Goal: Information Seeking & Learning: Learn about a topic

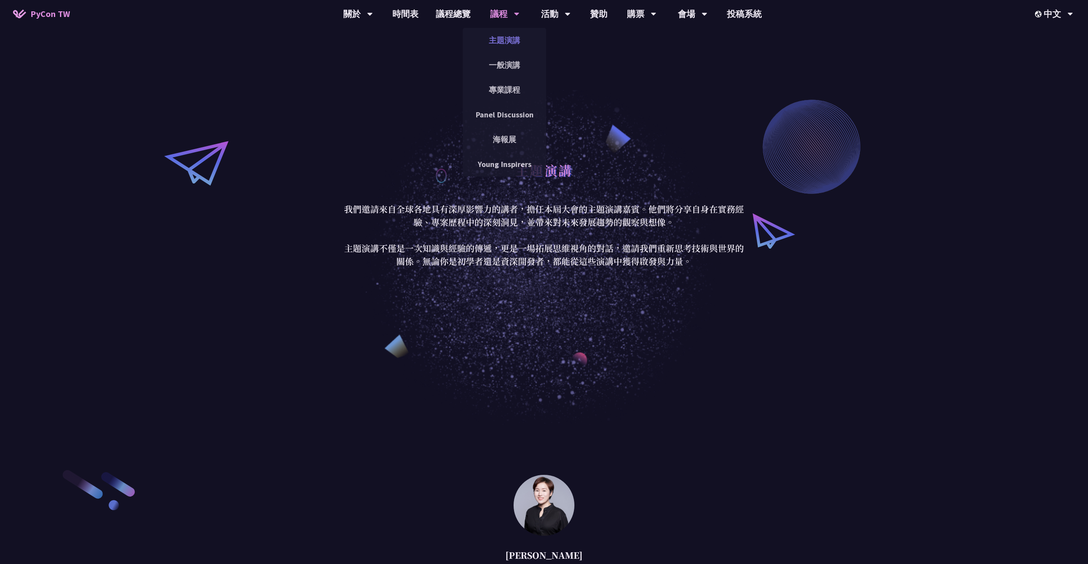
click at [499, 43] on link "主題演講" at bounding box center [504, 40] width 83 height 20
click at [461, 11] on link "議程總覽" at bounding box center [453, 14] width 52 height 28
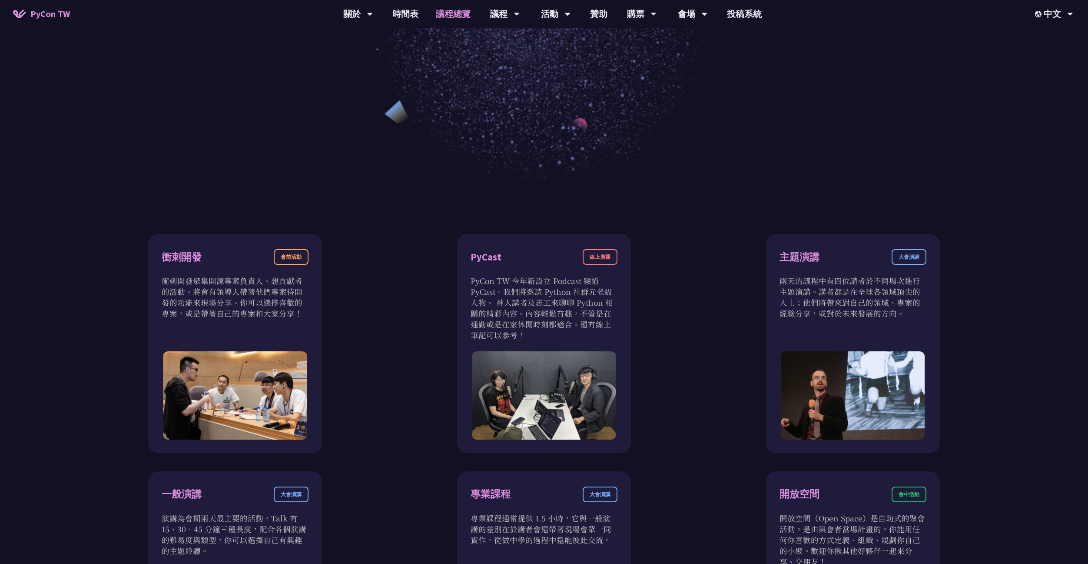
scroll to position [292, 0]
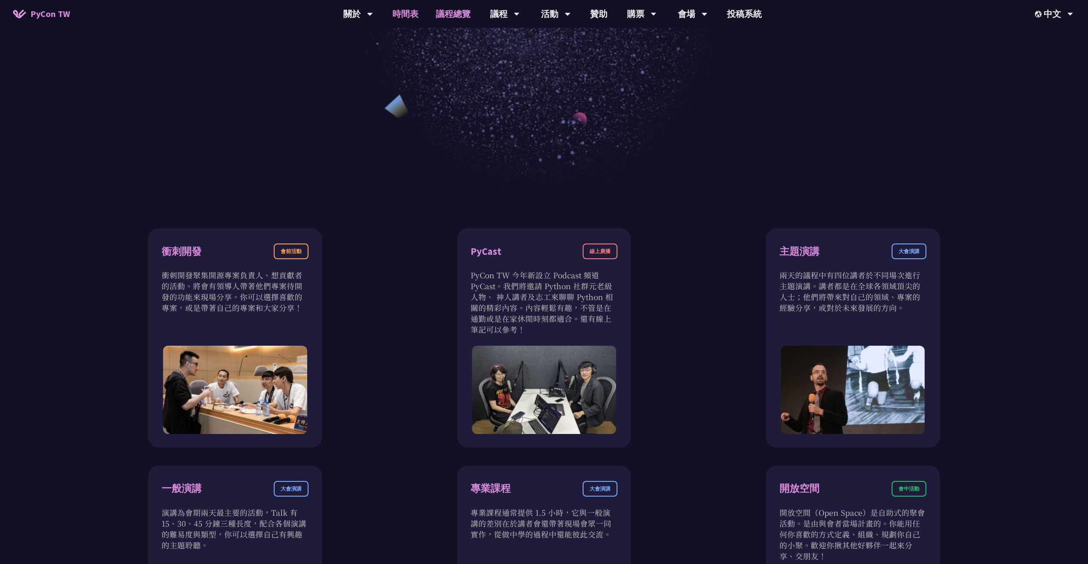
click at [419, 13] on link "時間表" at bounding box center [405, 14] width 43 height 28
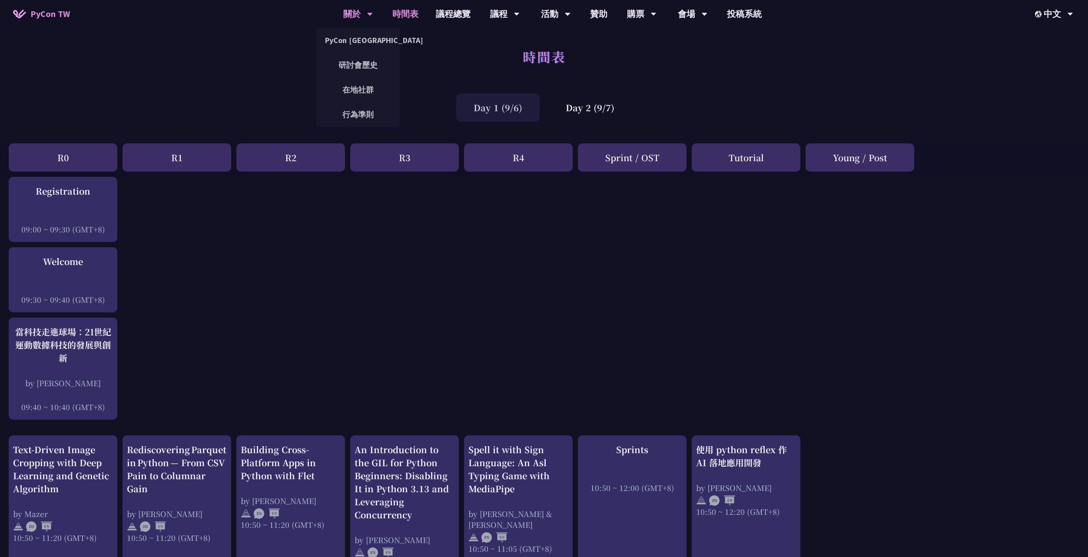
click at [357, 17] on div "關於" at bounding box center [358, 14] width 30 height 28
click at [408, 17] on link "時間表" at bounding box center [405, 14] width 43 height 28
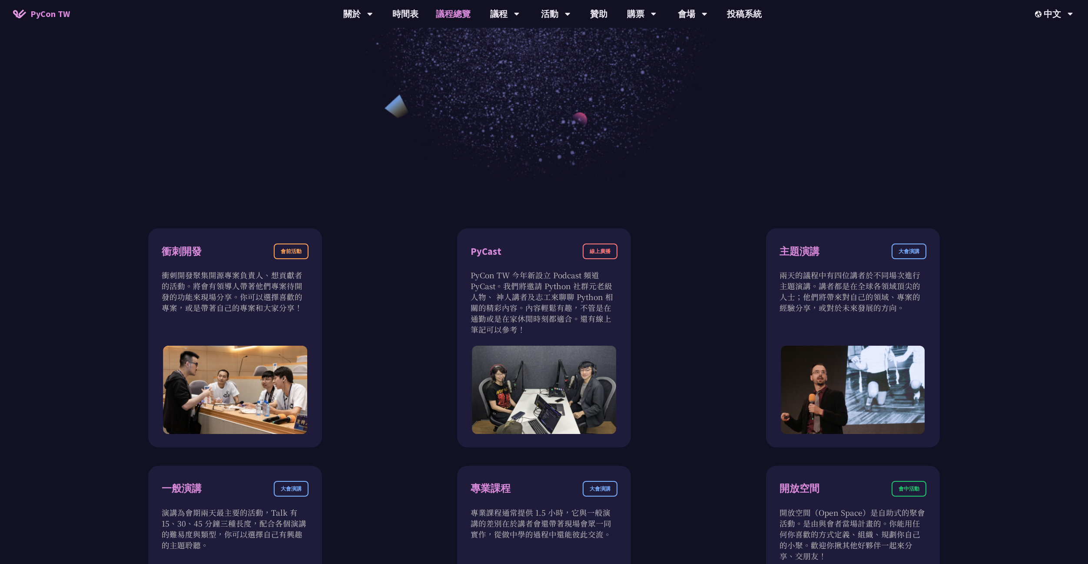
scroll to position [190, 0]
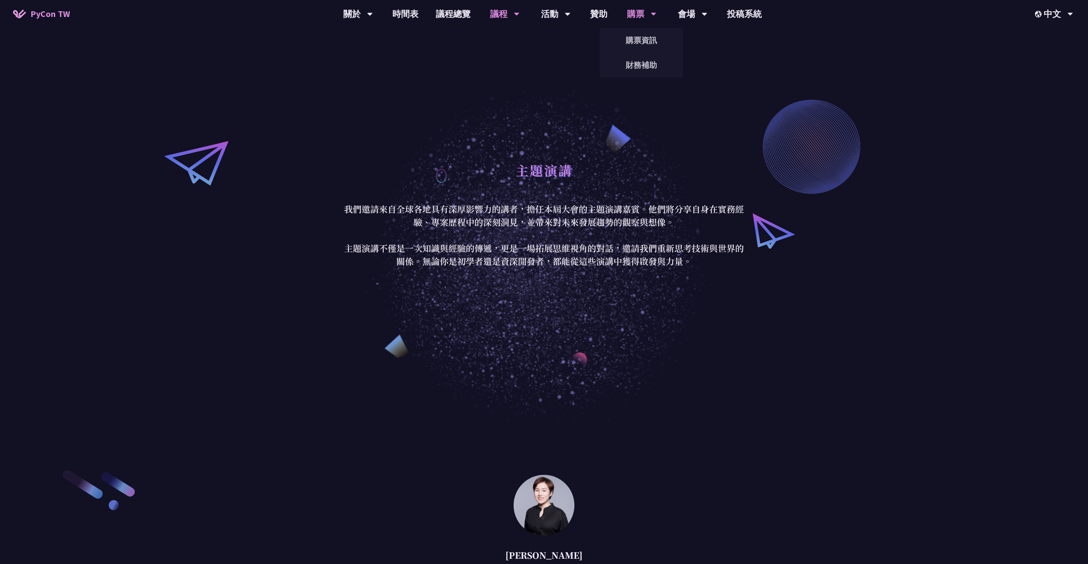
click at [632, 17] on div "購票" at bounding box center [642, 14] width 30 height 28
click at [629, 38] on link "購票資訊" at bounding box center [641, 40] width 83 height 20
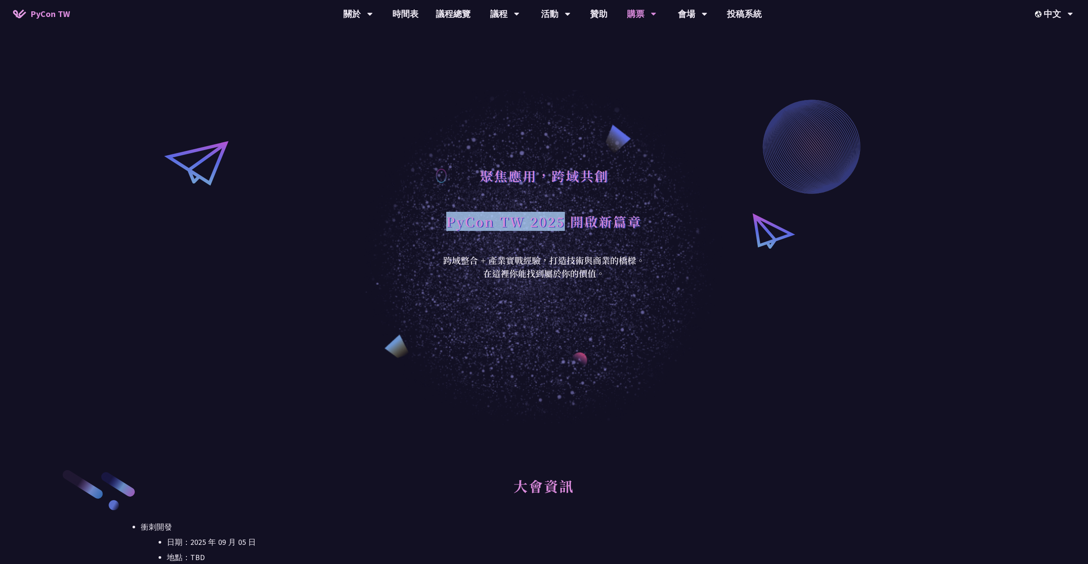
drag, startPoint x: 448, startPoint y: 224, endPoint x: 565, endPoint y: 220, distance: 117.0
click at [565, 220] on h1 "PyCon TW 2025 開啟新篇章" at bounding box center [544, 221] width 196 height 26
copy h1 "PyCon TW 2025"
click at [415, 15] on link "時間表" at bounding box center [405, 14] width 43 height 28
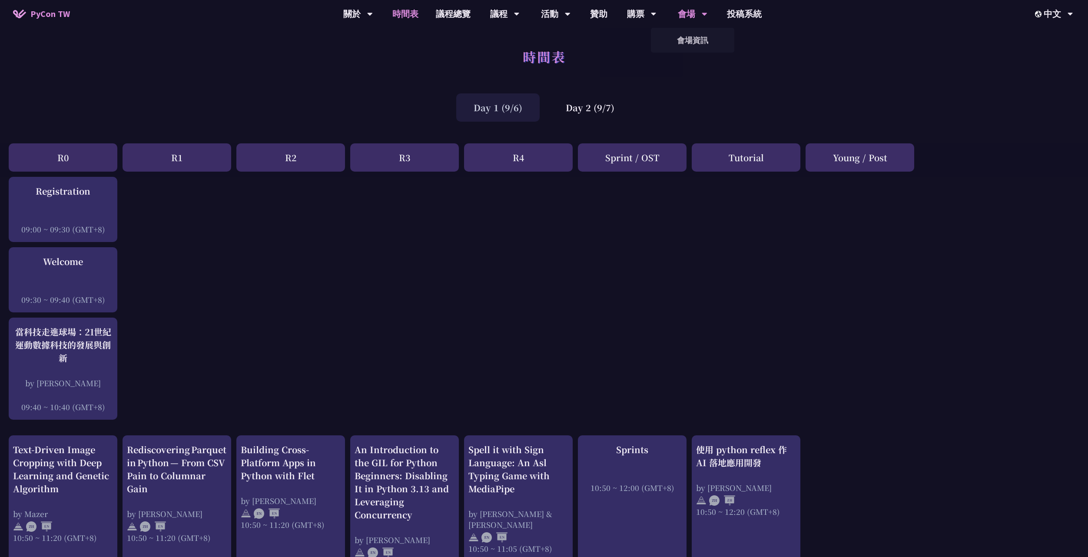
click at [675, 15] on div "會場 會場資訊" at bounding box center [692, 14] width 51 height 28
click at [691, 39] on link "會場資訊" at bounding box center [692, 40] width 83 height 20
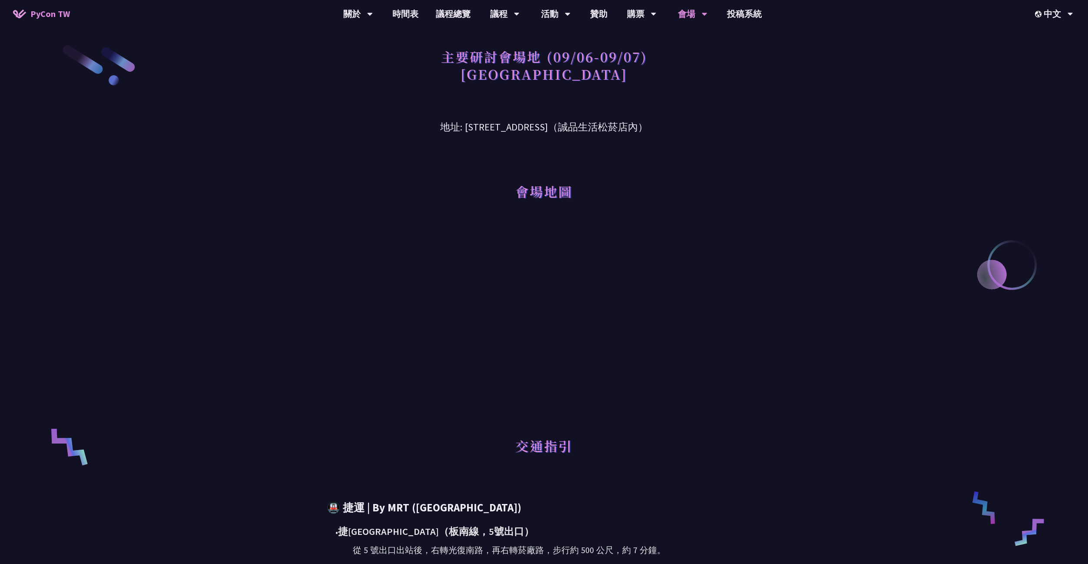
drag, startPoint x: 444, startPoint y: 126, endPoint x: 699, endPoint y: 131, distance: 255.2
click at [674, 128] on h3 "地址: [STREET_ADDRESS]（誠品生活松菸店內）" at bounding box center [544, 120] width 452 height 28
copy h3 "[STREET_ADDRESS]（誠品生活松菸店內）"
click at [415, 12] on link "時間表" at bounding box center [405, 14] width 43 height 28
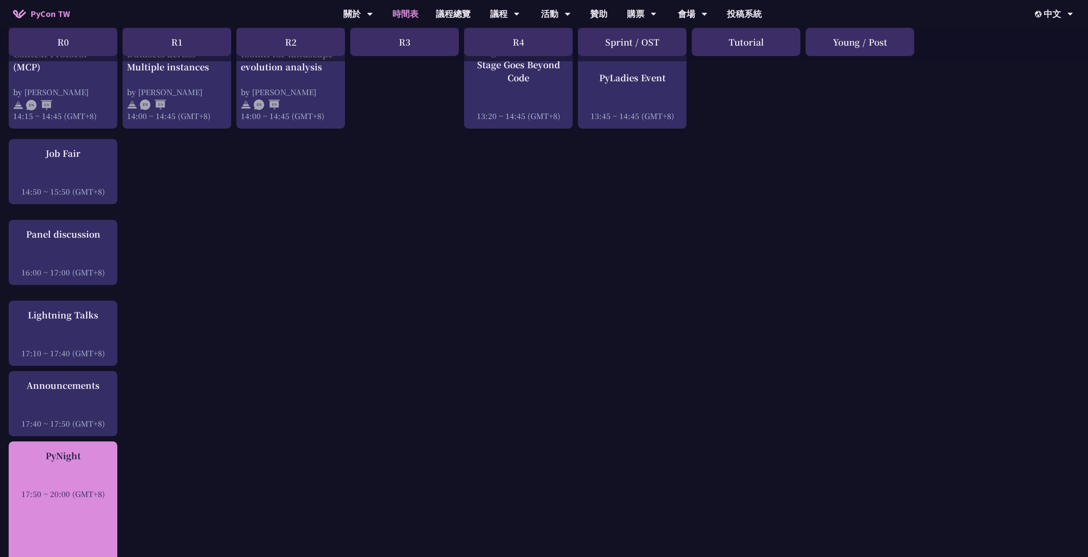
scroll to position [937, 0]
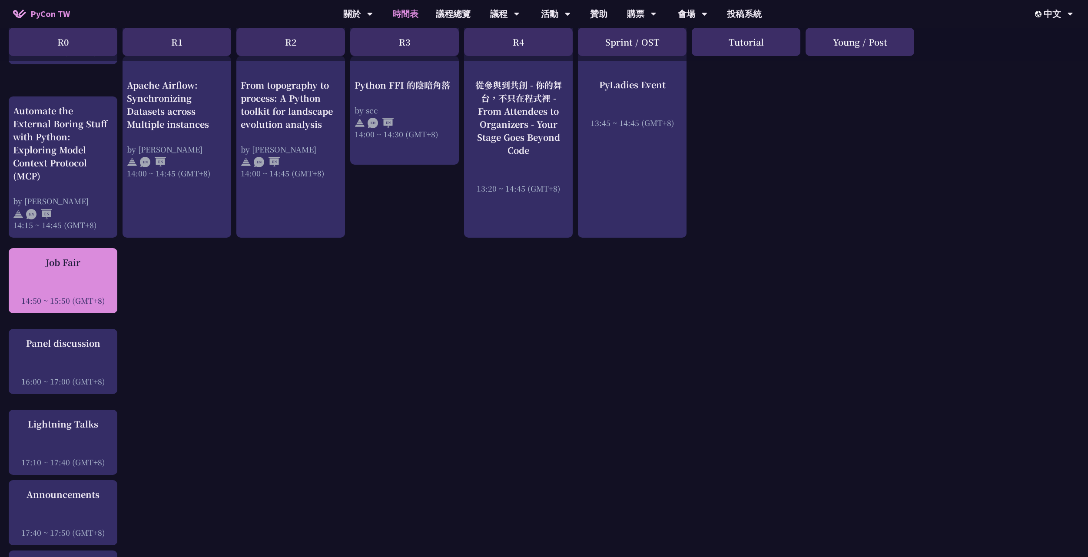
click at [77, 275] on div "Job Fair 14:50 ~ 15:50 (GMT+8)" at bounding box center [63, 281] width 100 height 50
click at [94, 281] on div "Job Fair 14:50 ~ 15:50 (GMT+8)" at bounding box center [63, 281] width 100 height 50
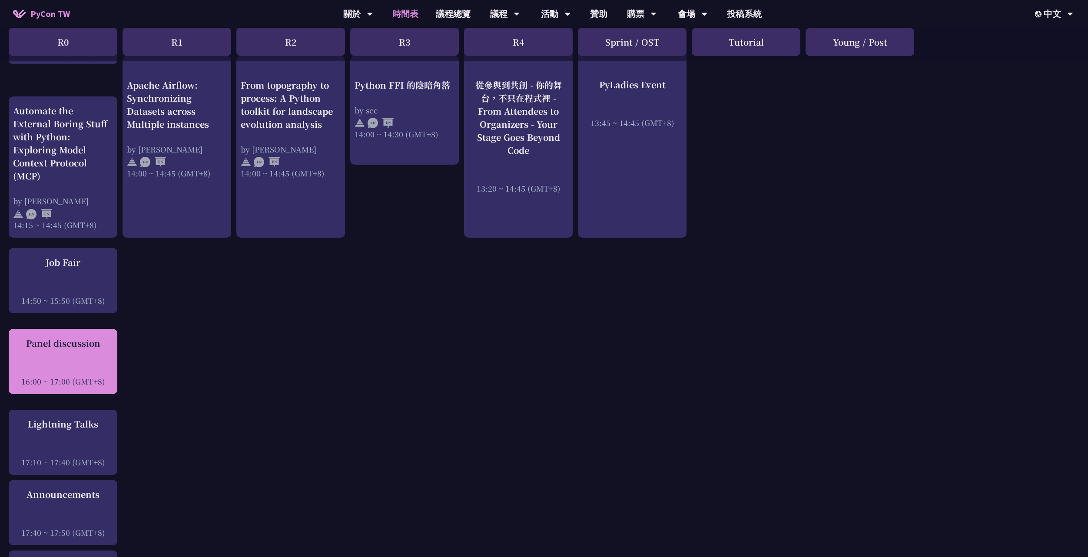
click at [75, 364] on div at bounding box center [63, 369] width 100 height 13
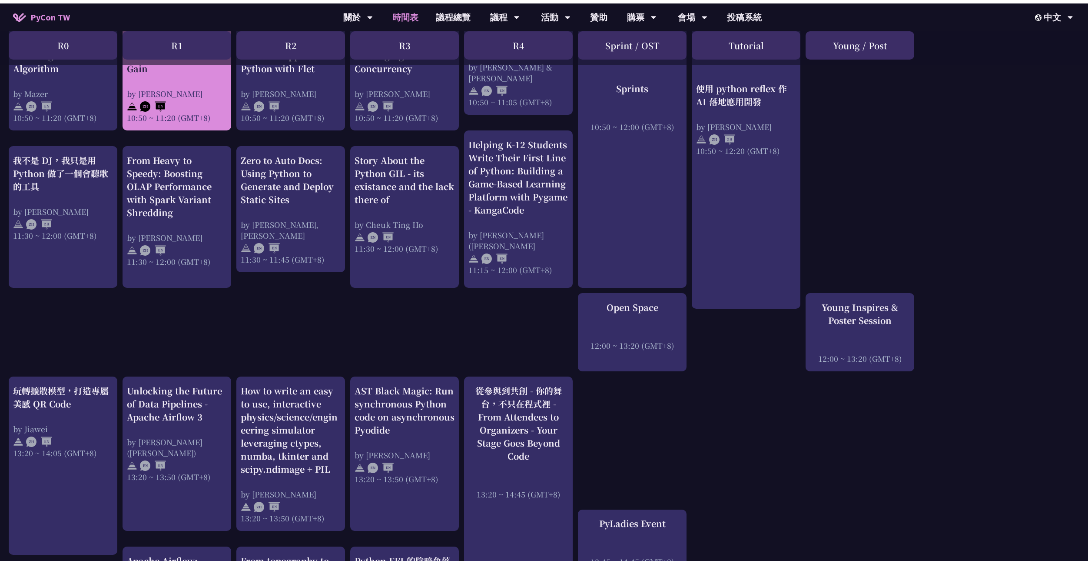
scroll to position [0, 0]
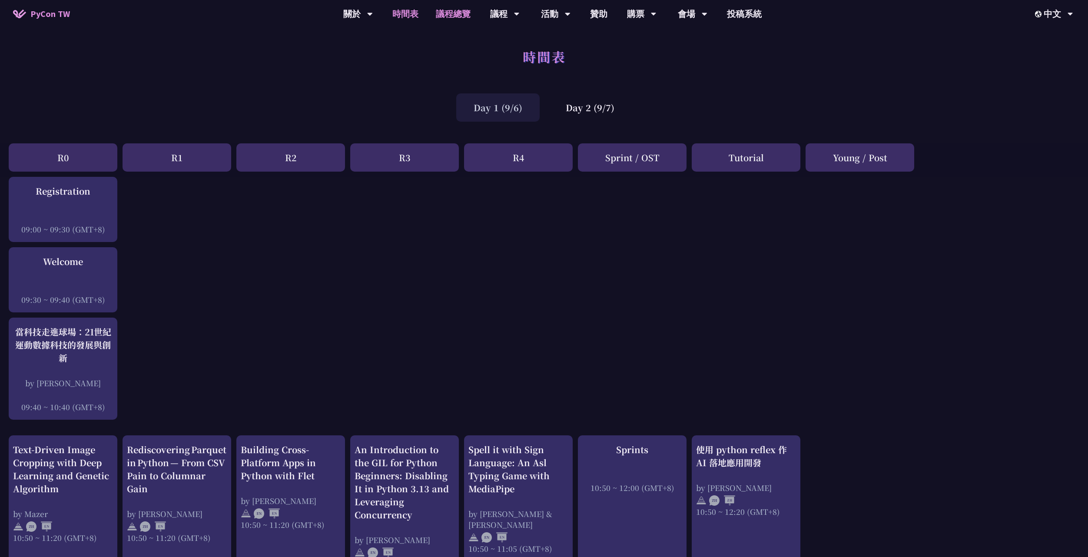
click at [450, 12] on link "議程總覽" at bounding box center [453, 14] width 52 height 28
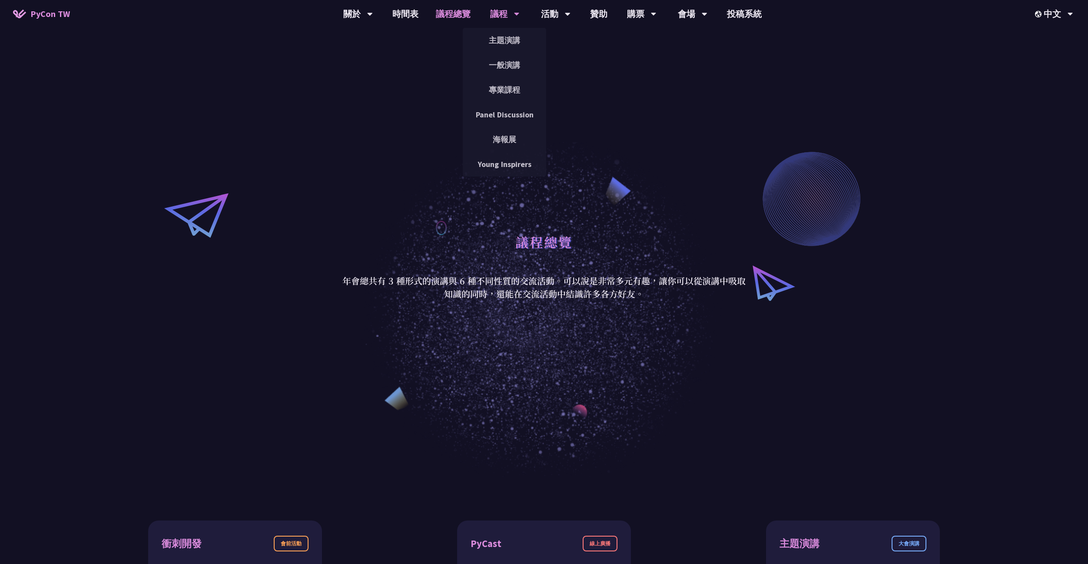
click at [494, 10] on div "議程" at bounding box center [505, 14] width 30 height 28
click at [504, 13] on div "議程" at bounding box center [505, 14] width 30 height 28
click at [413, 14] on link "時間表" at bounding box center [405, 14] width 43 height 28
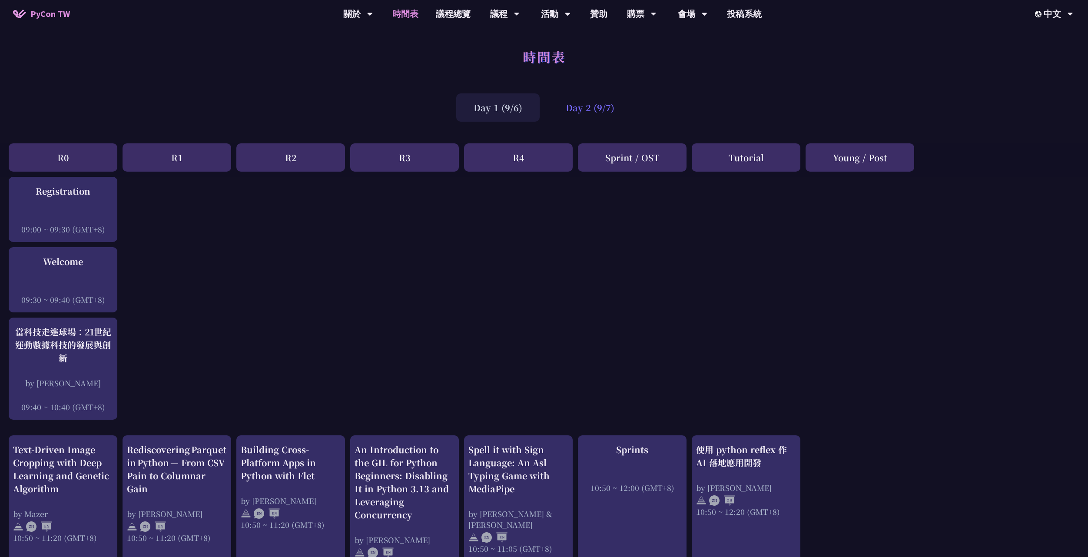
click at [578, 109] on div "Day 2 (9/7)" at bounding box center [589, 107] width 83 height 28
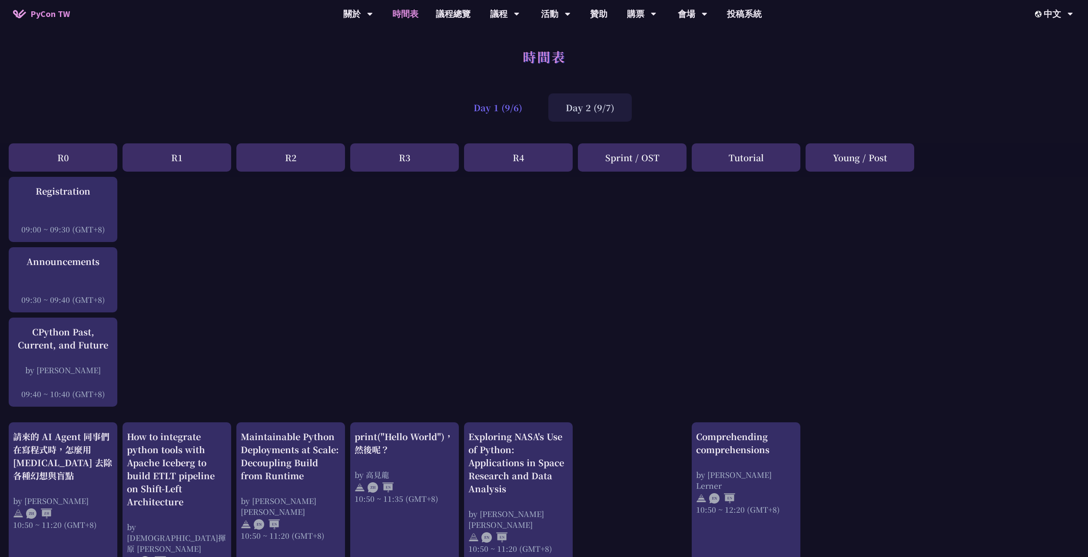
click at [497, 114] on div "Day 1 (9/6)" at bounding box center [497, 107] width 83 height 28
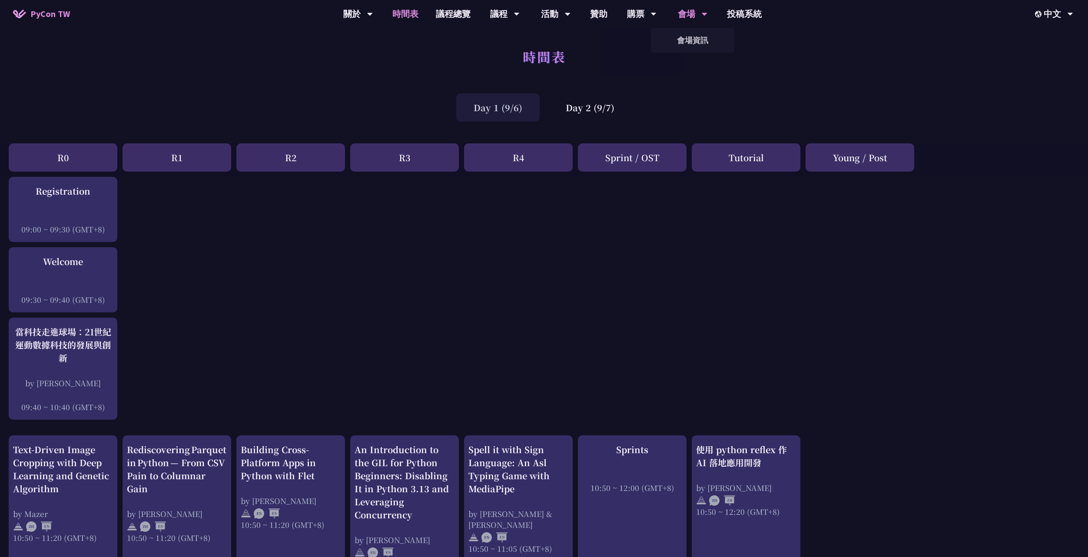
click at [680, 15] on div "會場" at bounding box center [693, 14] width 30 height 28
click at [688, 41] on link "會場資訊" at bounding box center [692, 40] width 83 height 20
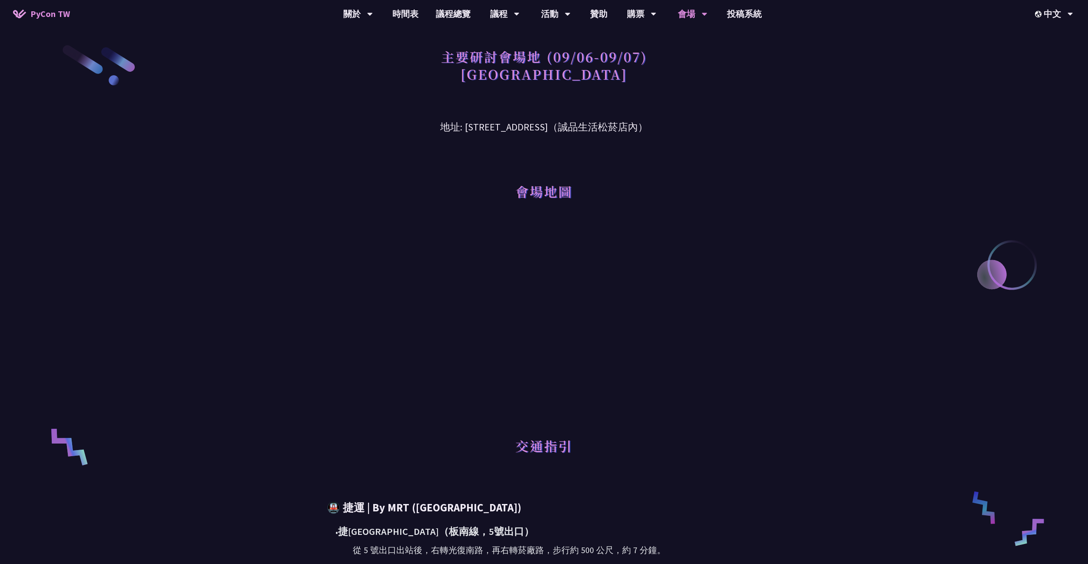
drag, startPoint x: 665, startPoint y: 125, endPoint x: 498, endPoint y: 121, distance: 166.9
click at [498, 121] on h3 "地址: [STREET_ADDRESS]（誠品生活松菸店內）" at bounding box center [544, 120] width 452 height 28
drag, startPoint x: 443, startPoint y: 127, endPoint x: 667, endPoint y: 126, distance: 224.3
click at [667, 126] on h3 "地址: [STREET_ADDRESS]（誠品生活松菸店內）" at bounding box center [544, 120] width 452 height 28
copy h3 "[STREET_ADDRESS]（誠品生活松菸店內）"
